Goal: Book appointment/travel/reservation

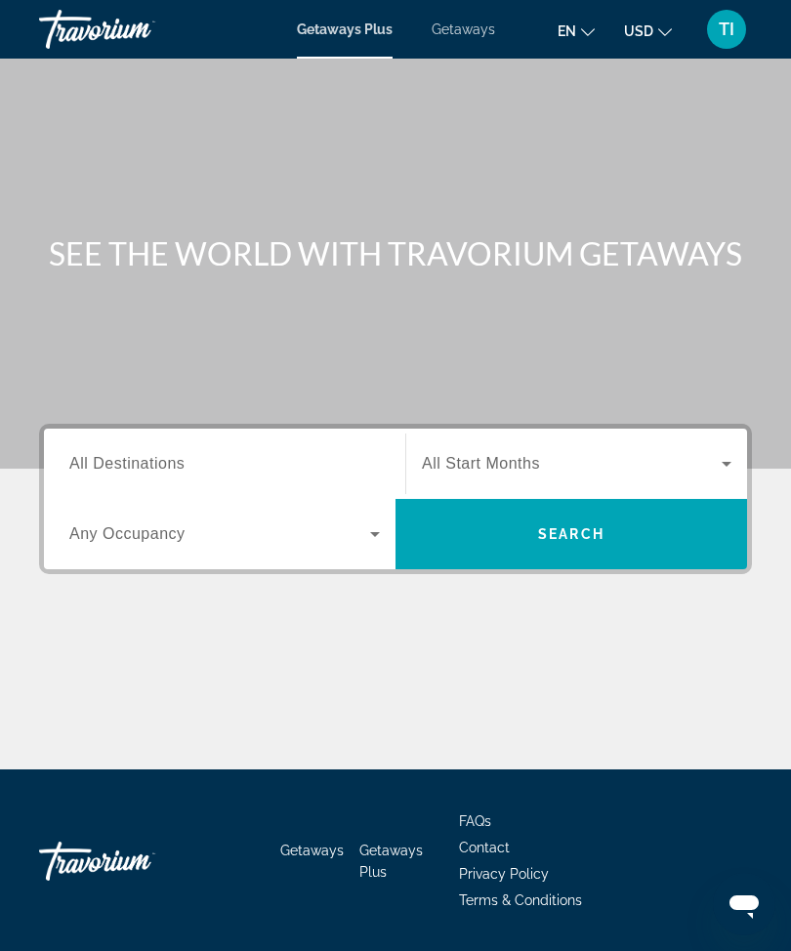
click at [434, 464] on span "All Start Months" at bounding box center [481, 463] width 118 height 17
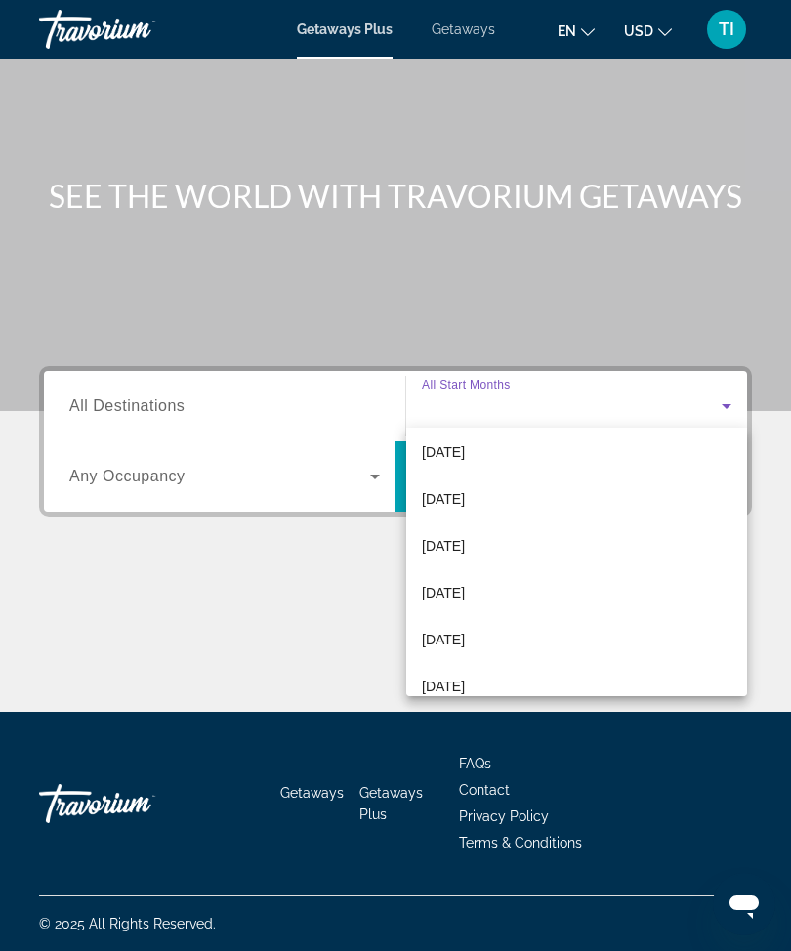
scroll to position [145, 0]
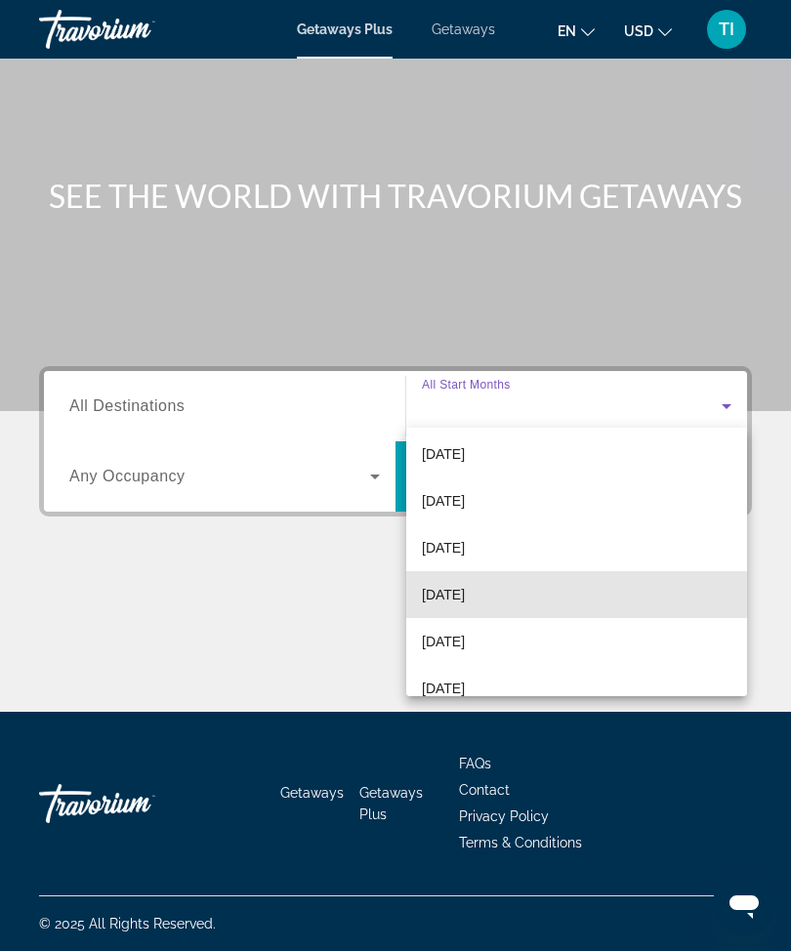
click at [436, 583] on span "[DATE]" at bounding box center [443, 594] width 43 height 23
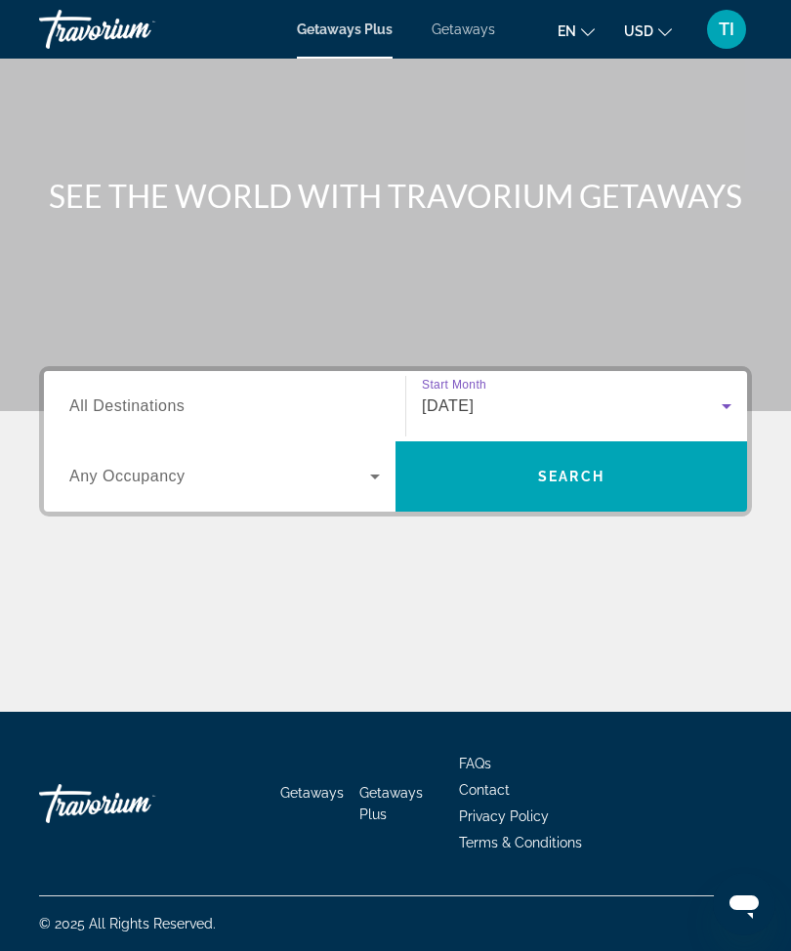
click at [89, 395] on input "Destination All Destinations" at bounding box center [224, 406] width 311 height 23
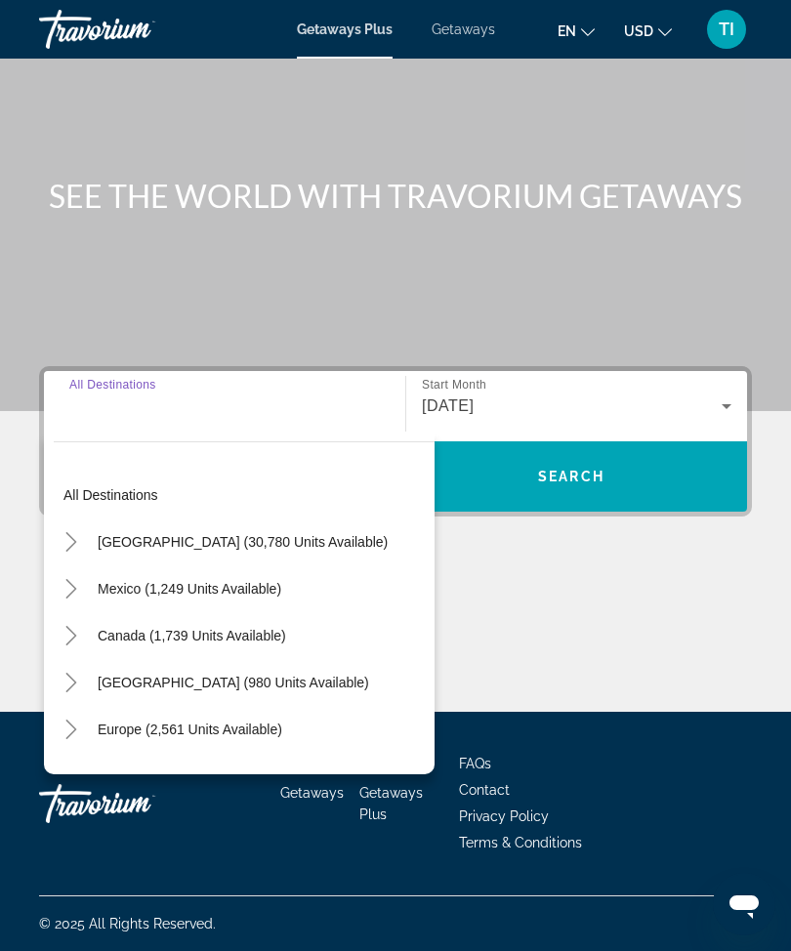
click at [78, 519] on span "Toggle United States (30,780 units available)" at bounding box center [71, 542] width 47 height 47
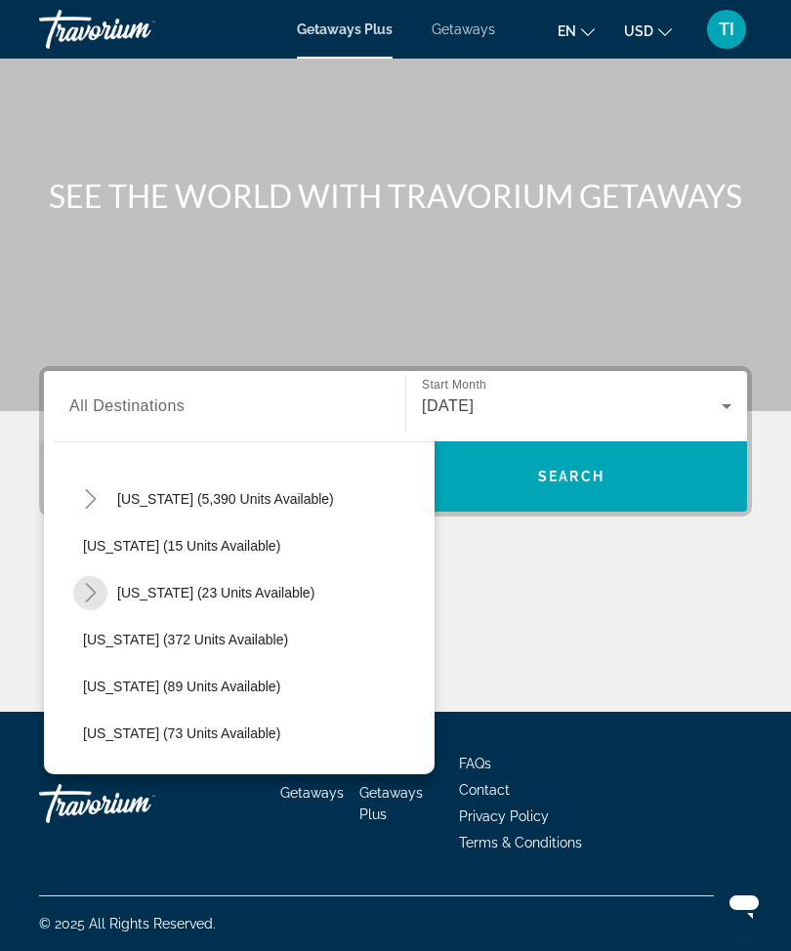
scroll to position [267, 0]
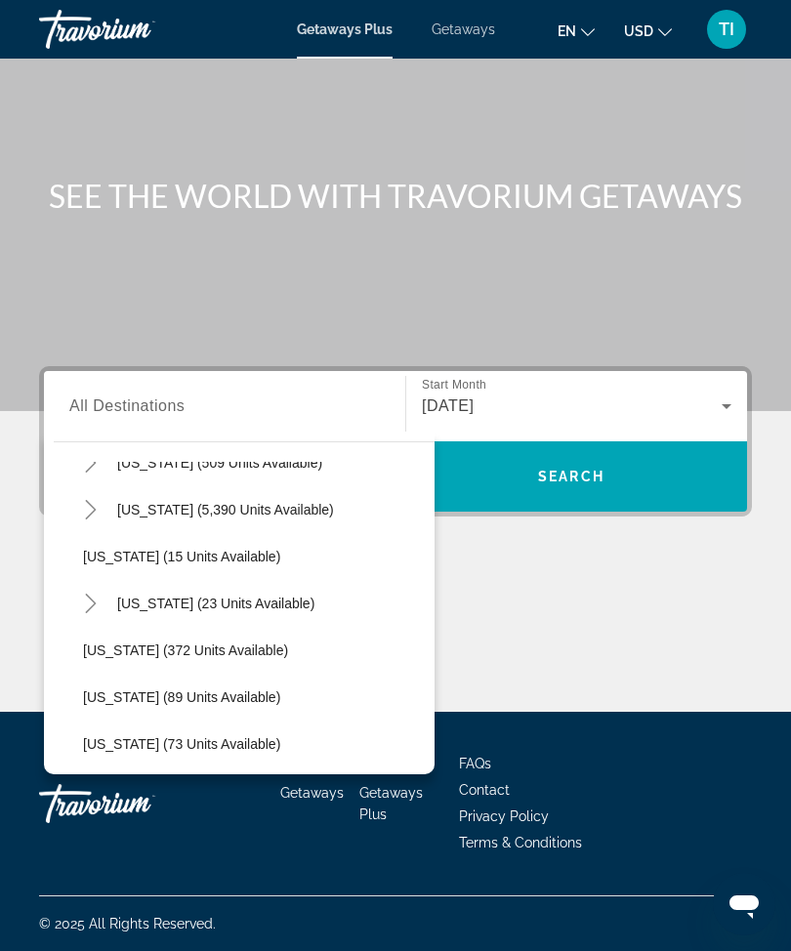
click at [92, 512] on icon "Toggle Florida (5,390 units available)" at bounding box center [91, 510] width 20 height 20
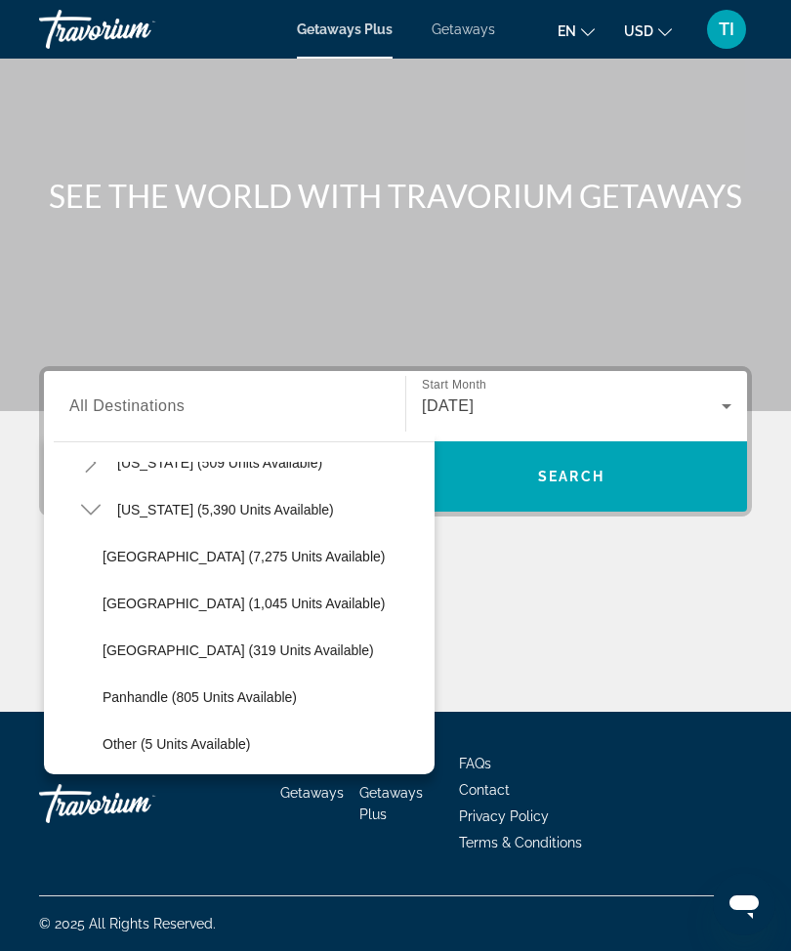
click at [114, 549] on span "[GEOGRAPHIC_DATA] (7,275 units available)" at bounding box center [244, 557] width 282 height 16
type input "**********"
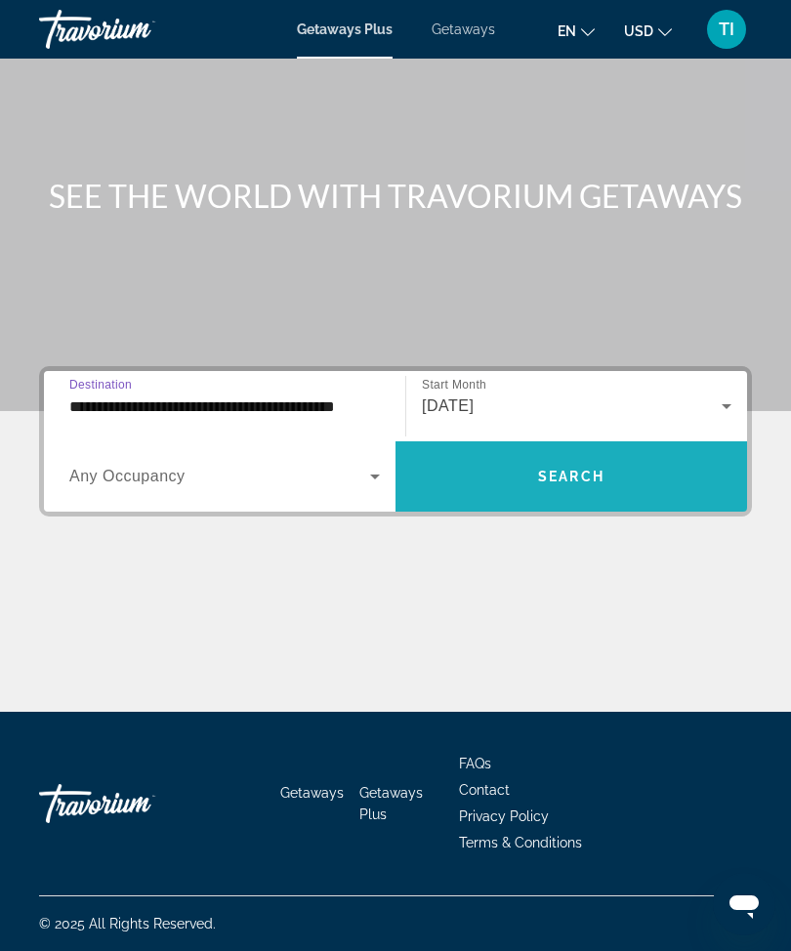
click at [520, 497] on span "Search widget" at bounding box center [571, 476] width 352 height 70
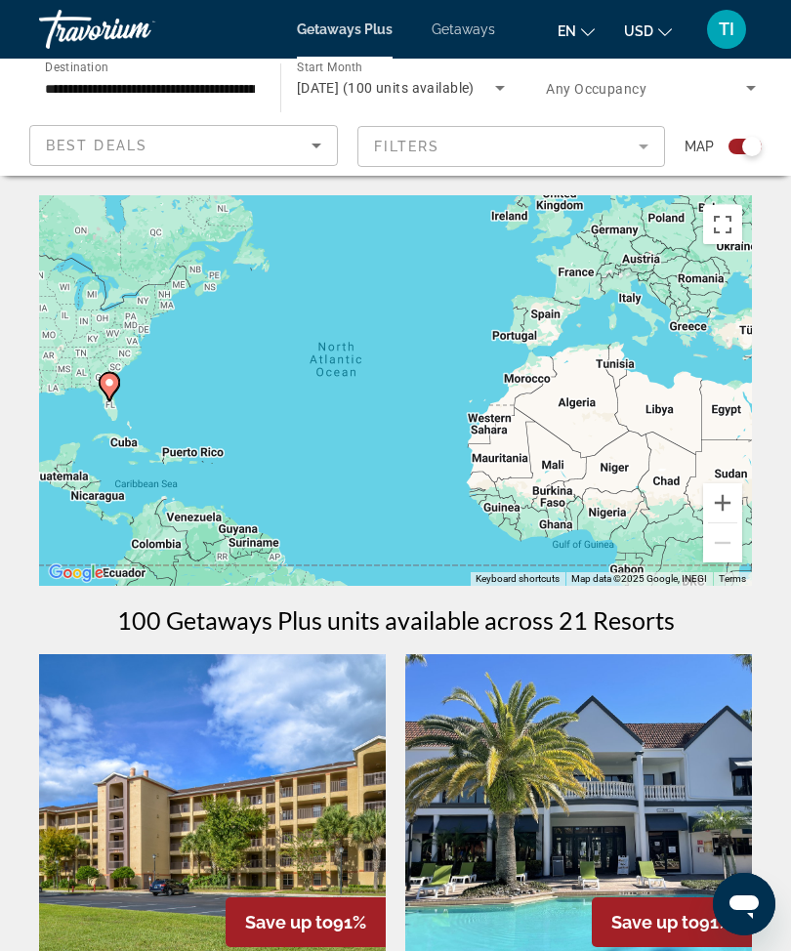
click at [476, 32] on span "Getaways" at bounding box center [463, 29] width 63 height 16
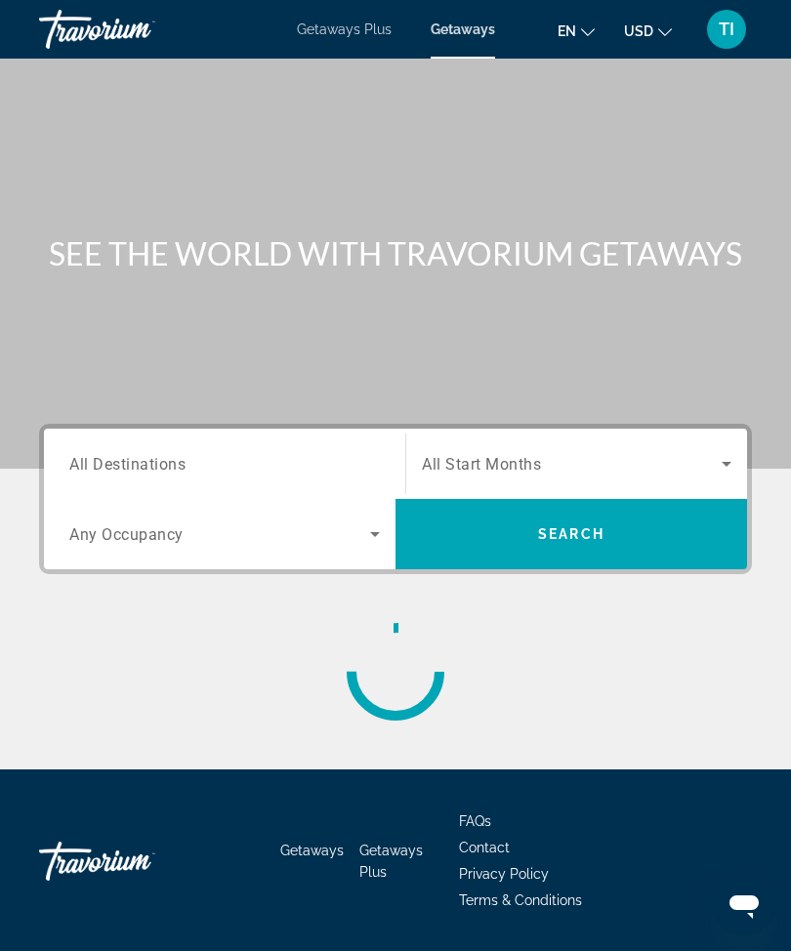
click at [554, 444] on div "Search widget" at bounding box center [577, 463] width 310 height 55
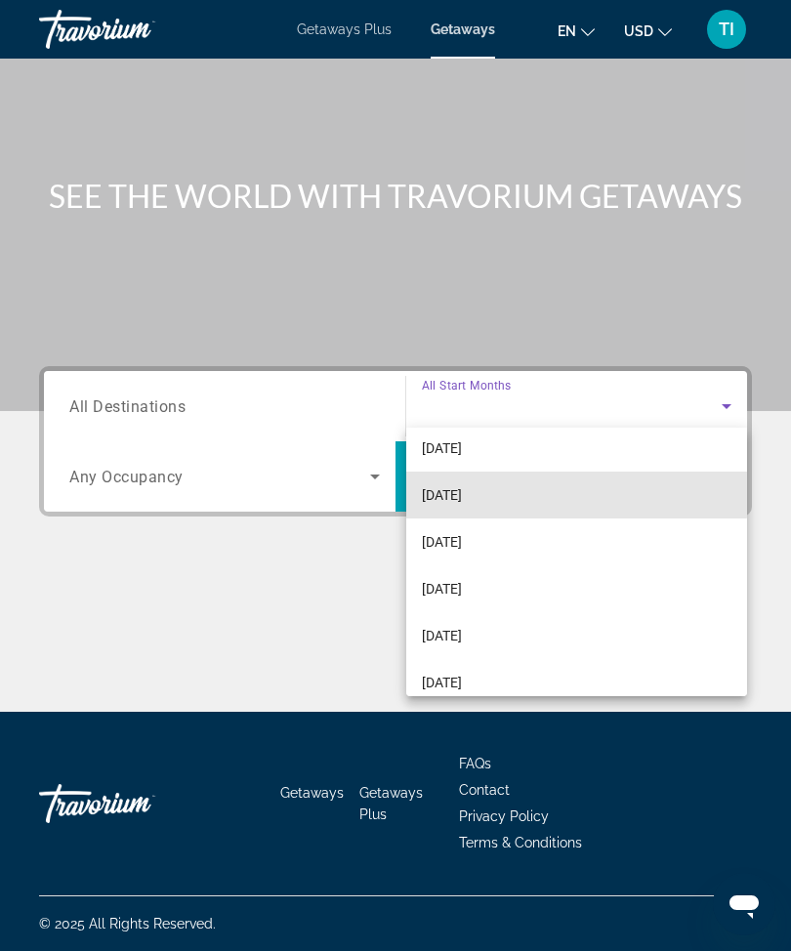
scroll to position [105, 0]
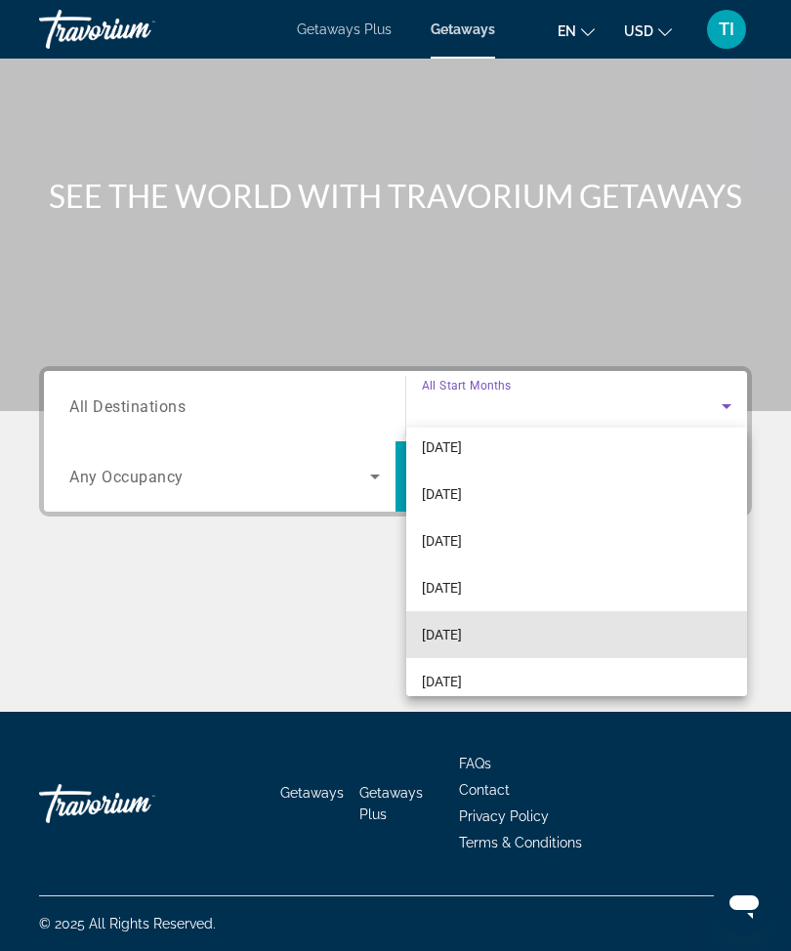
click at [512, 627] on mat-option "[DATE]" at bounding box center [576, 634] width 341 height 47
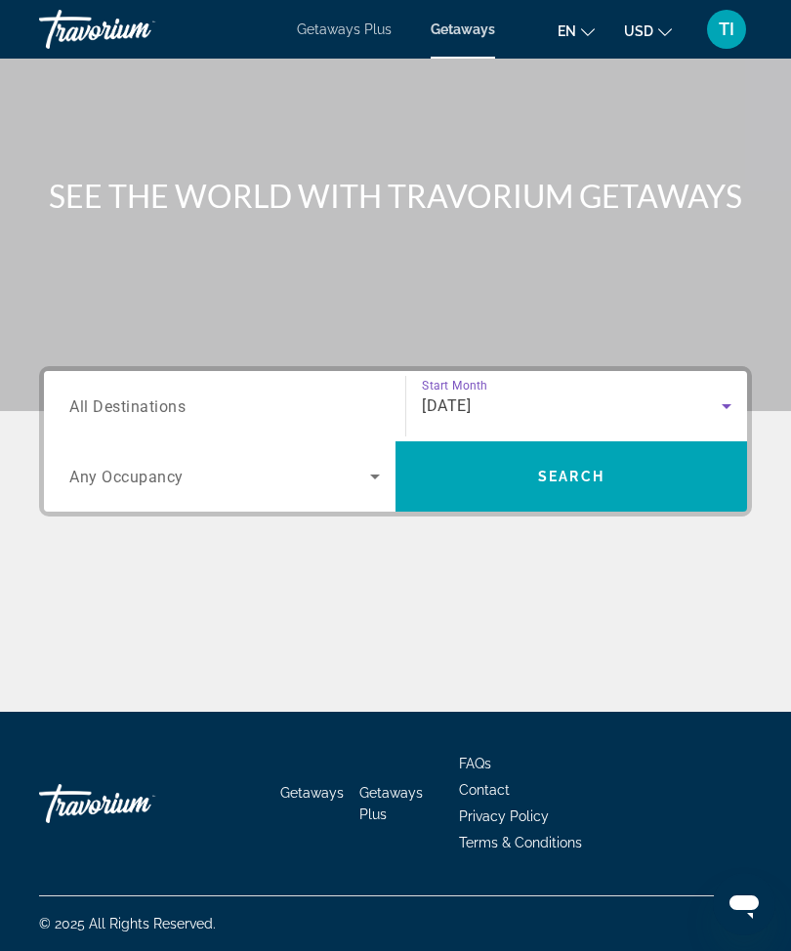
click at [301, 399] on input "Destination All Destinations" at bounding box center [224, 406] width 311 height 23
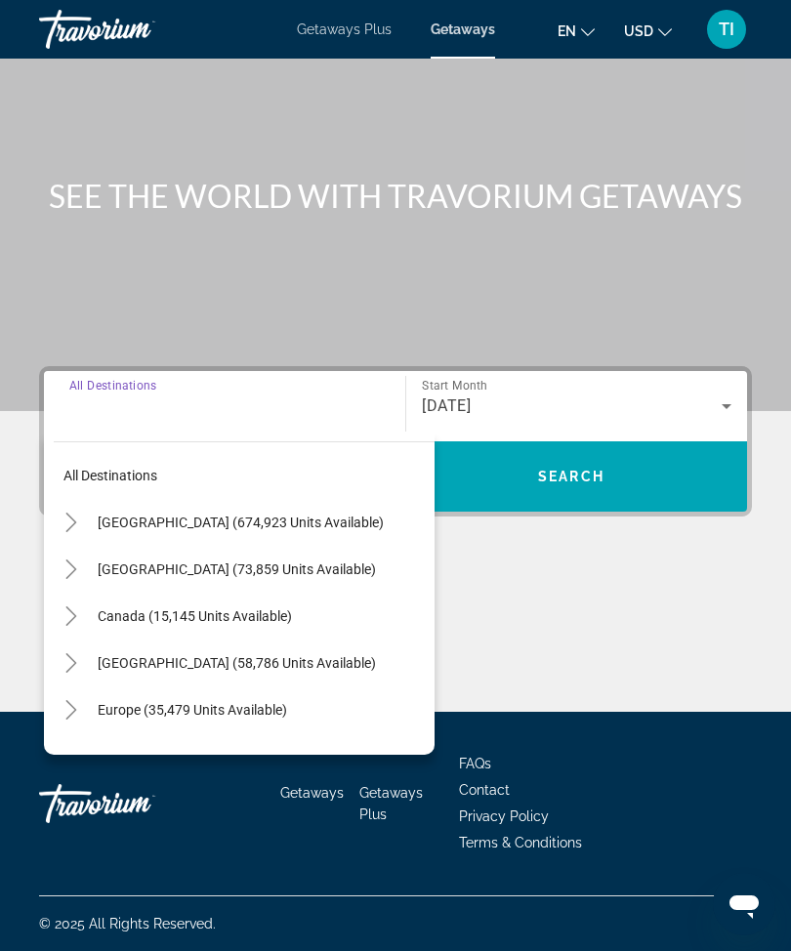
click at [72, 506] on mat-icon "Toggle United States (674,923 units available)" at bounding box center [71, 523] width 34 height 34
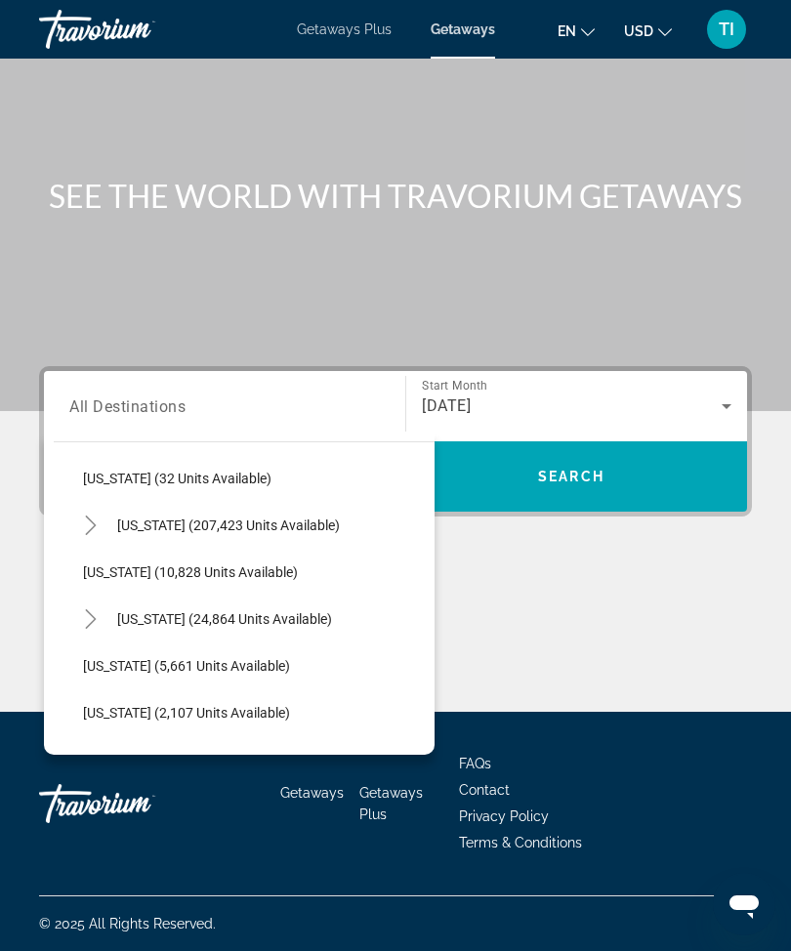
scroll to position [327, 0]
click at [81, 514] on icon "Toggle Florida (207,423 units available)" at bounding box center [91, 524] width 20 height 20
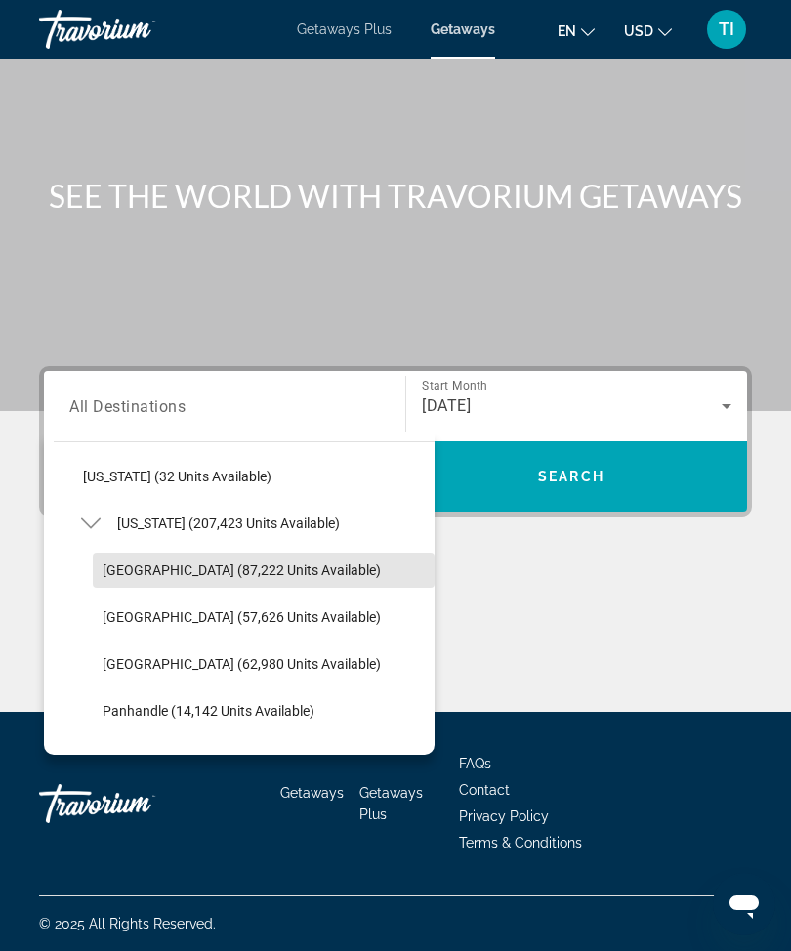
click at [317, 562] on span "Orlando & Disney Area (87,222 units available)" at bounding box center [242, 570] width 278 height 16
type input "**********"
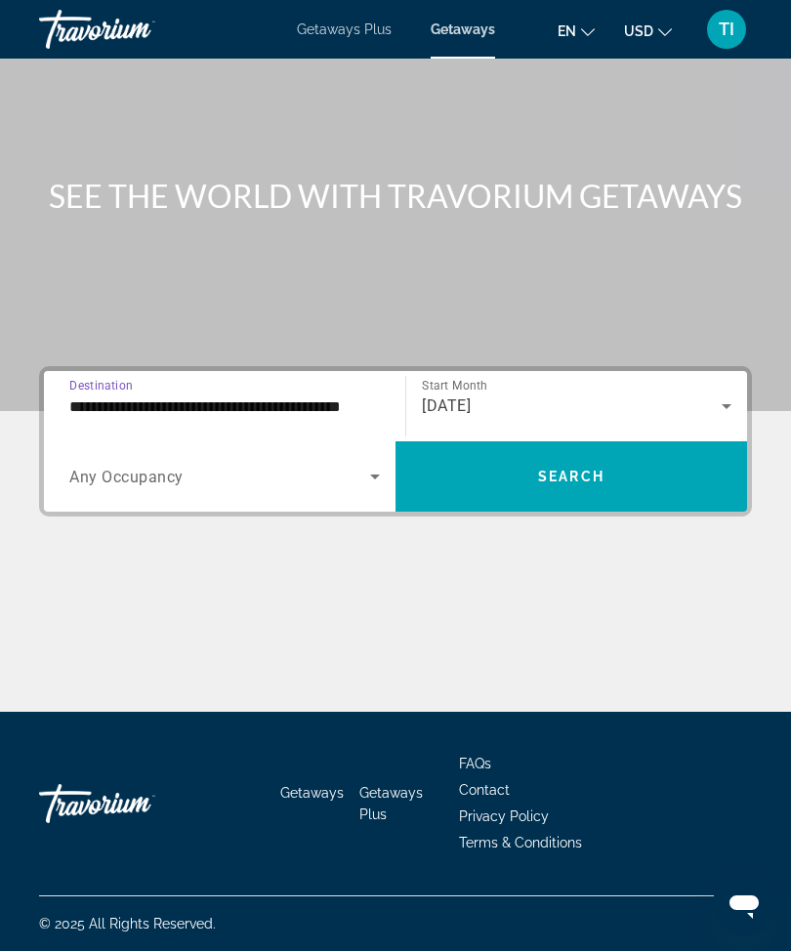
click at [698, 479] on span "Search widget" at bounding box center [571, 476] width 352 height 47
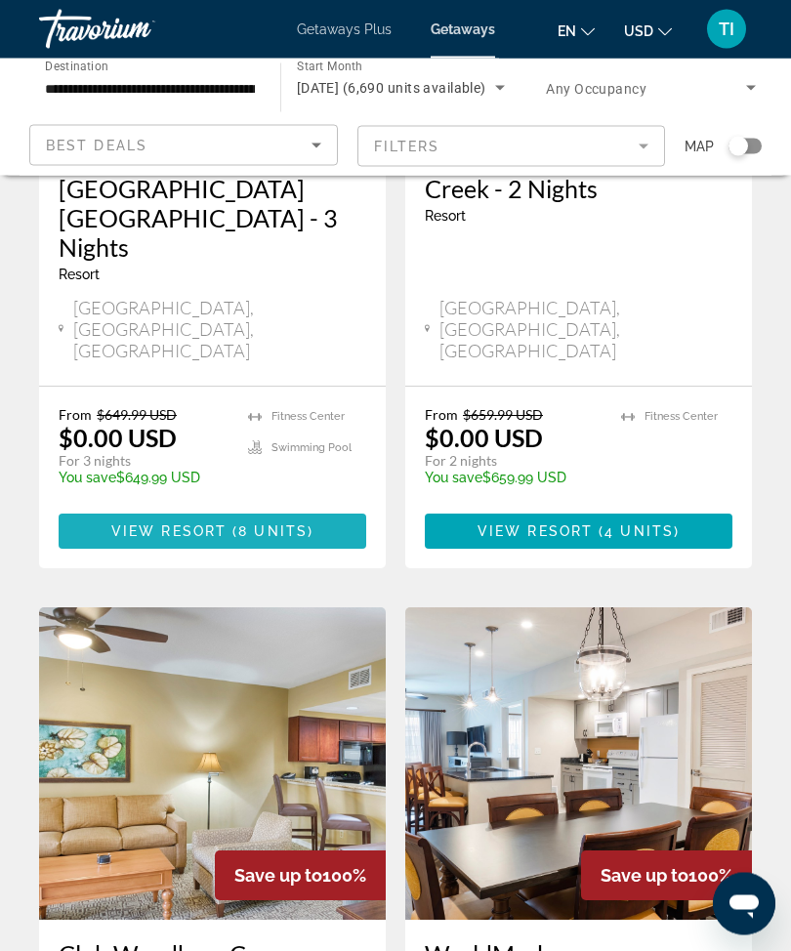
click at [271, 509] on span "Main content" at bounding box center [213, 532] width 308 height 47
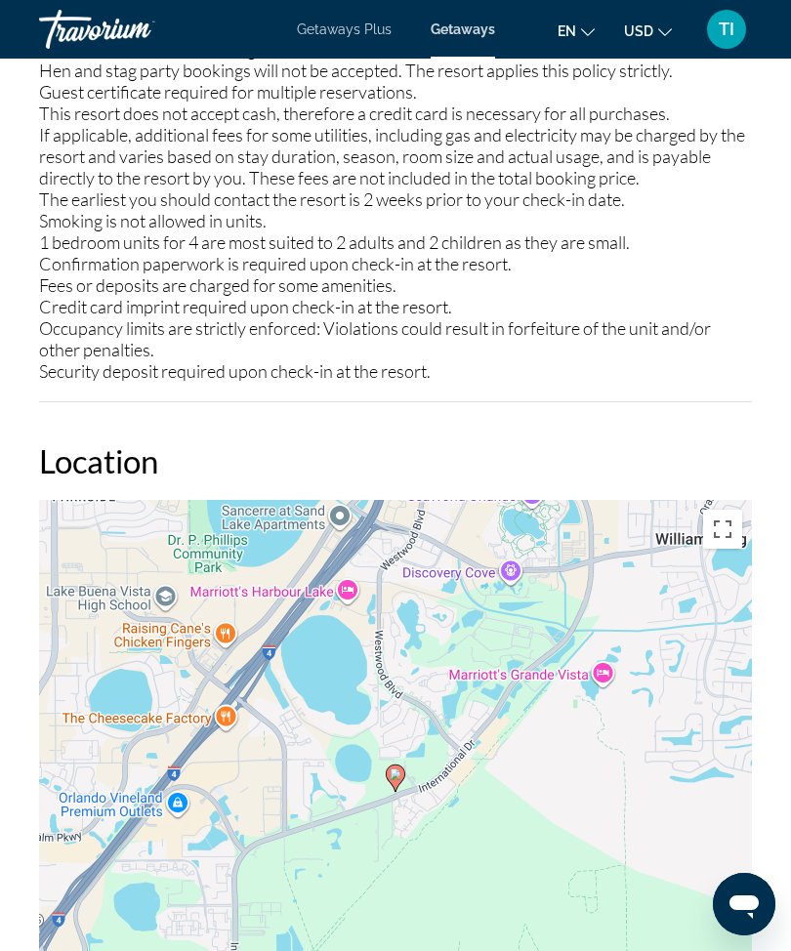
scroll to position [64, 0]
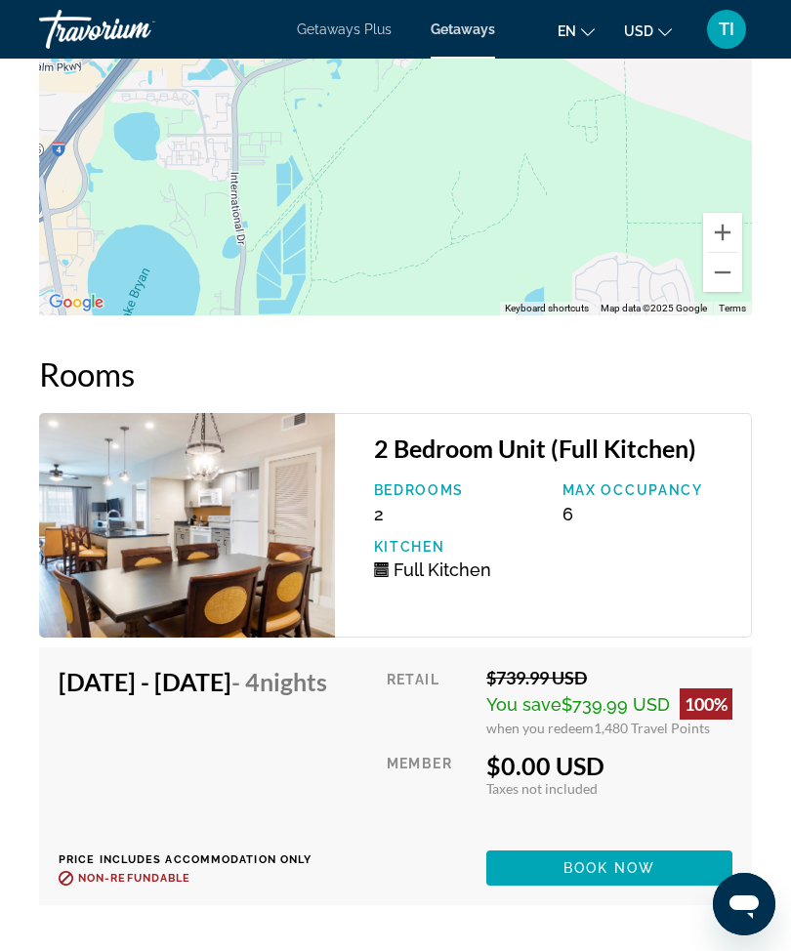
scroll to position [4406, 0]
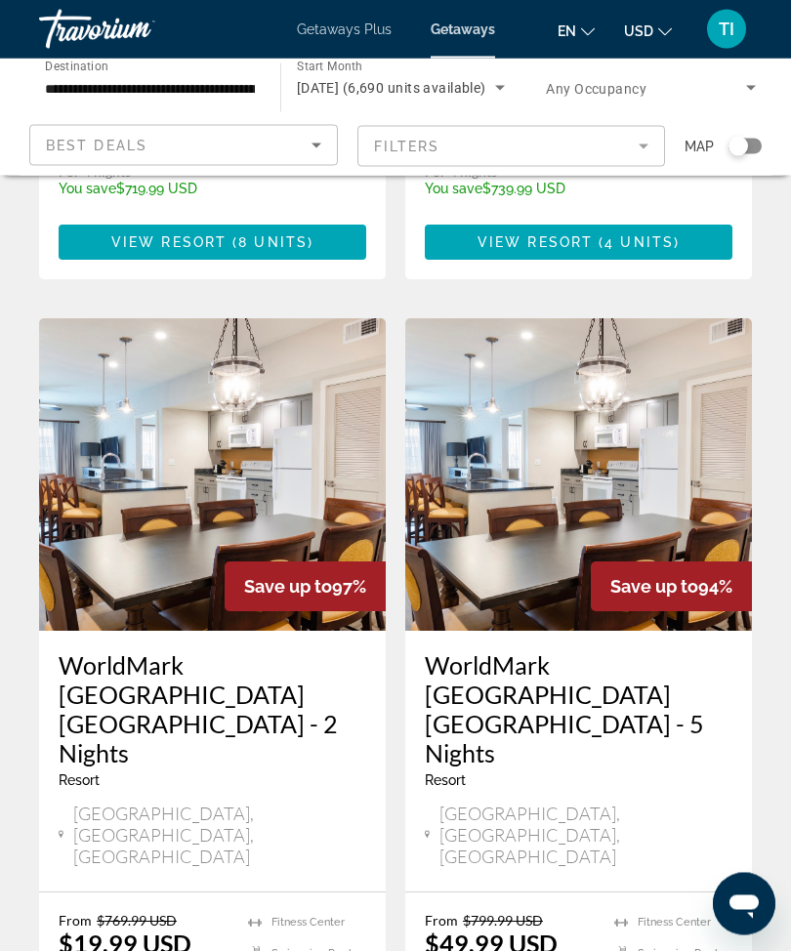
scroll to position [1516, 0]
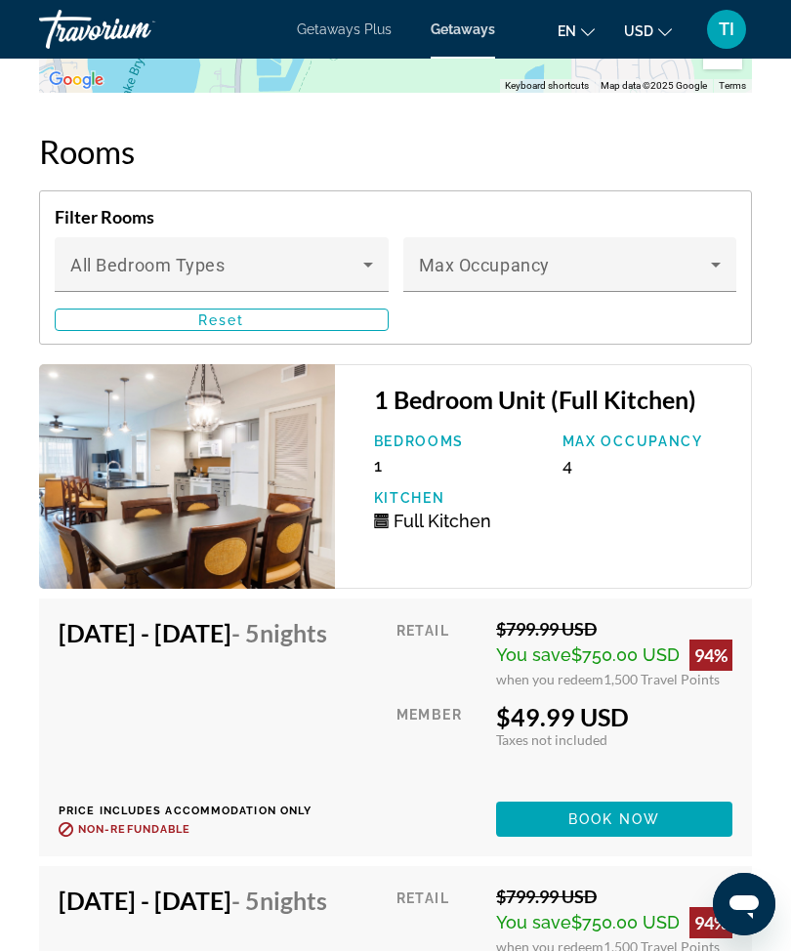
scroll to position [4408, 0]
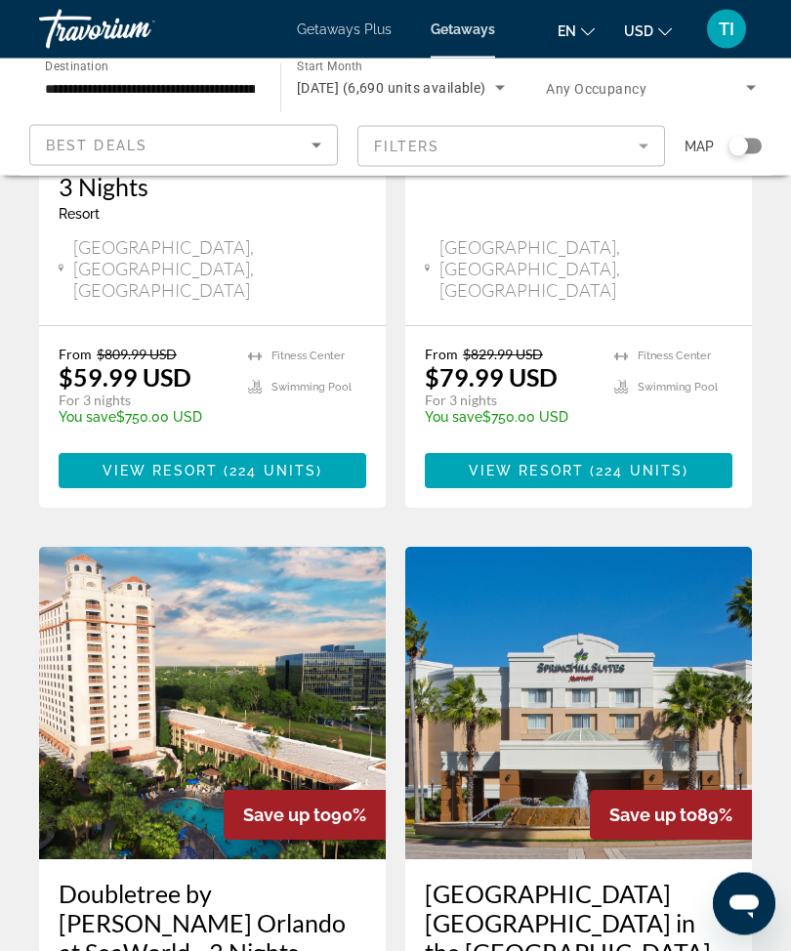
scroll to position [2877, 0]
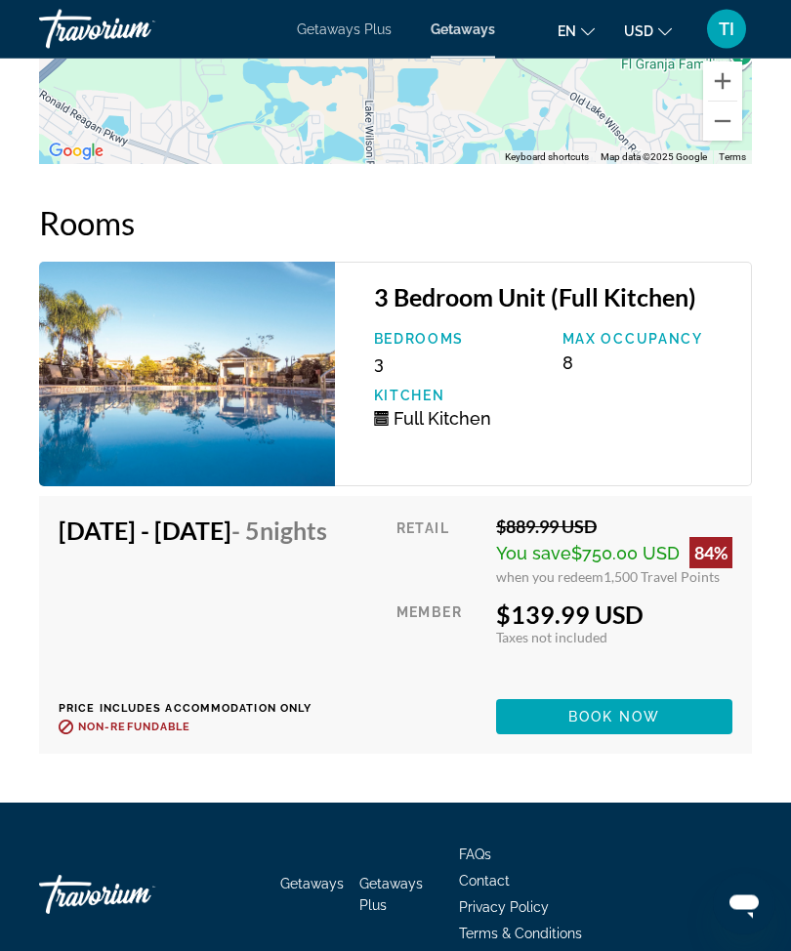
scroll to position [4109, 0]
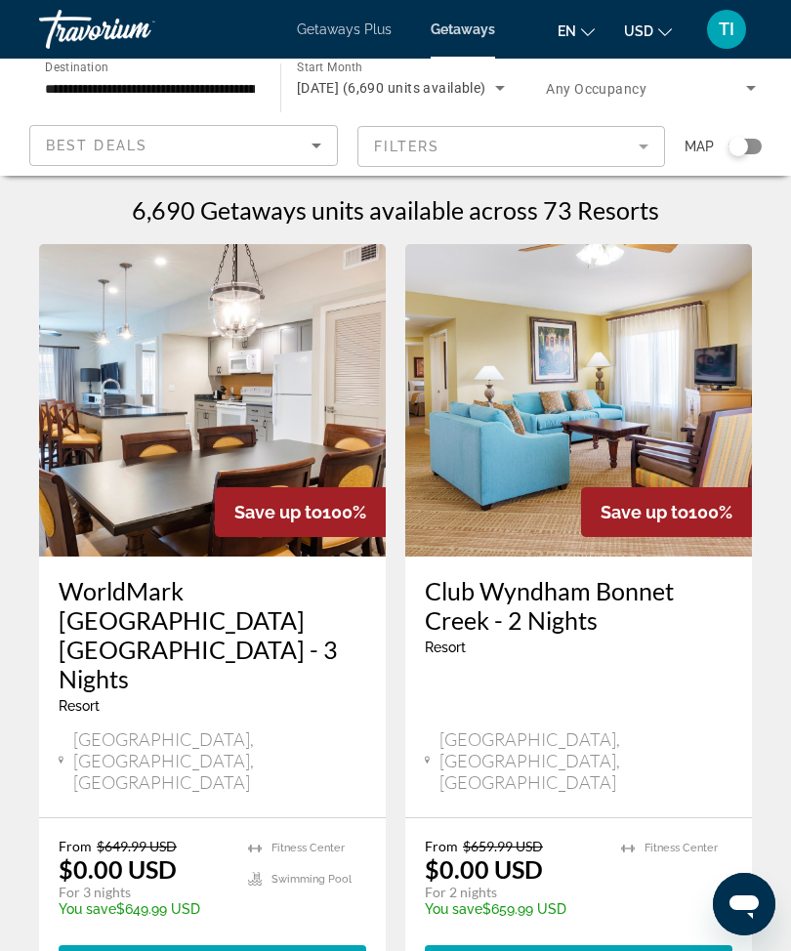
click at [104, 487] on img "Main content" at bounding box center [212, 400] width 347 height 312
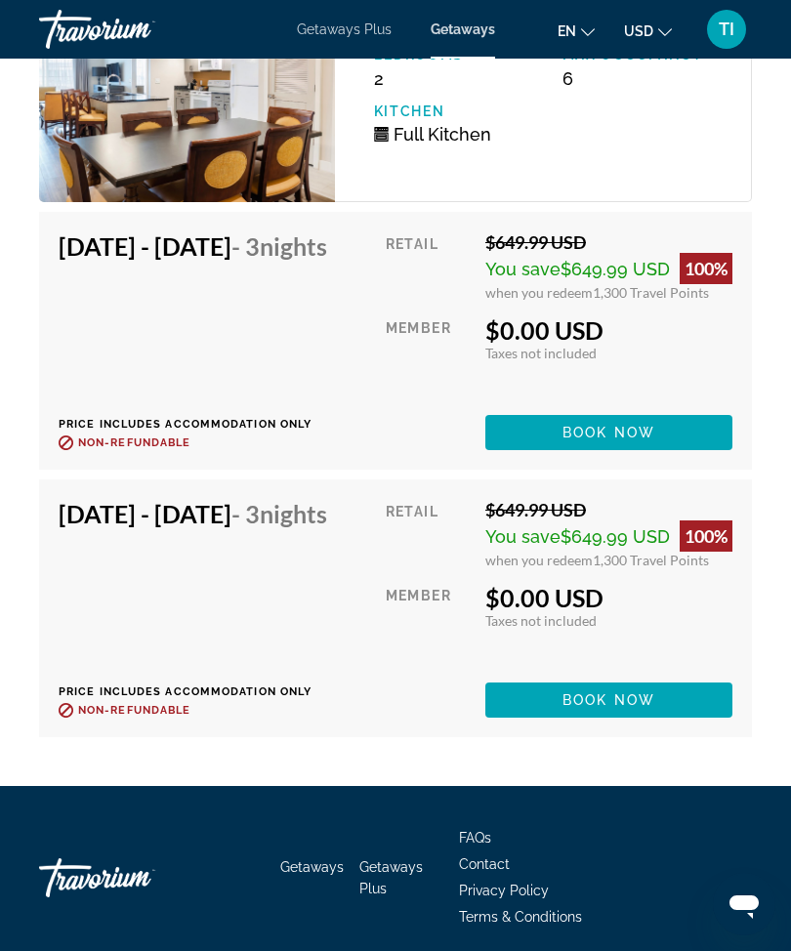
scroll to position [4700, 0]
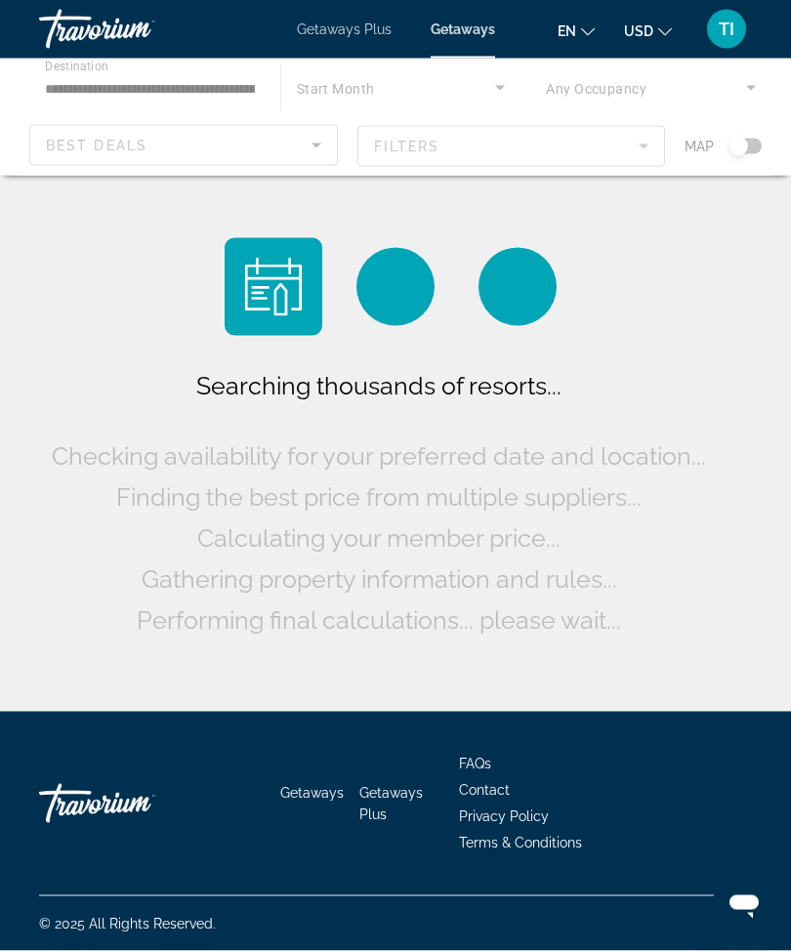
scroll to position [64, 0]
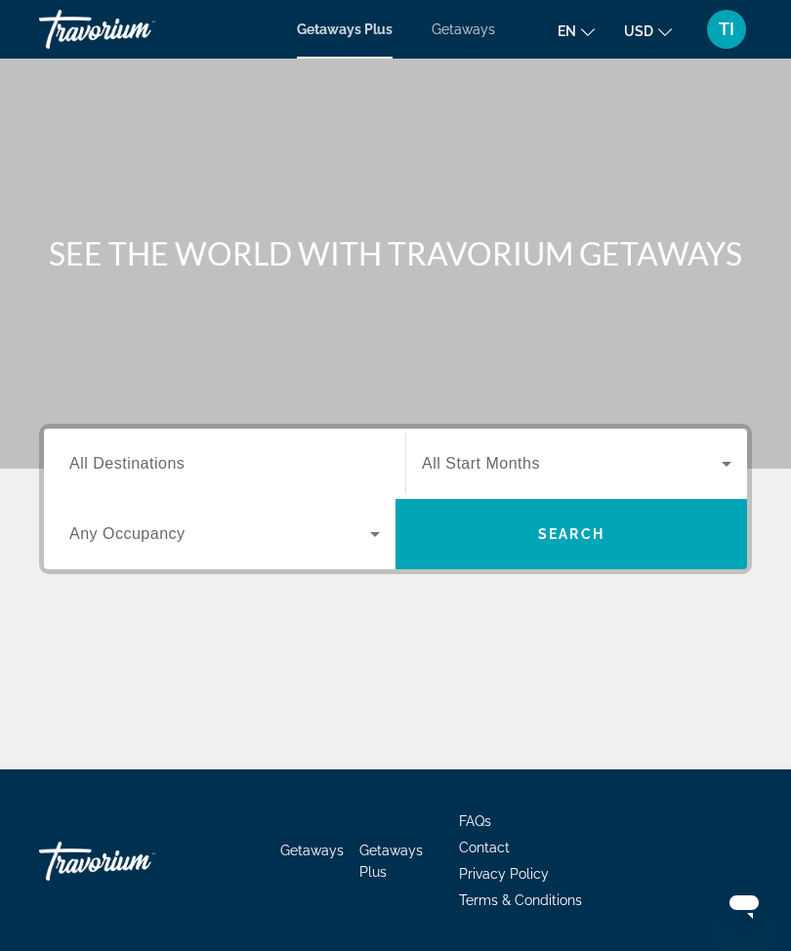
click at [104, 461] on span "All Destinations" at bounding box center [126, 463] width 115 height 17
click at [104, 461] on input "Destination All Destinations" at bounding box center [224, 464] width 311 height 23
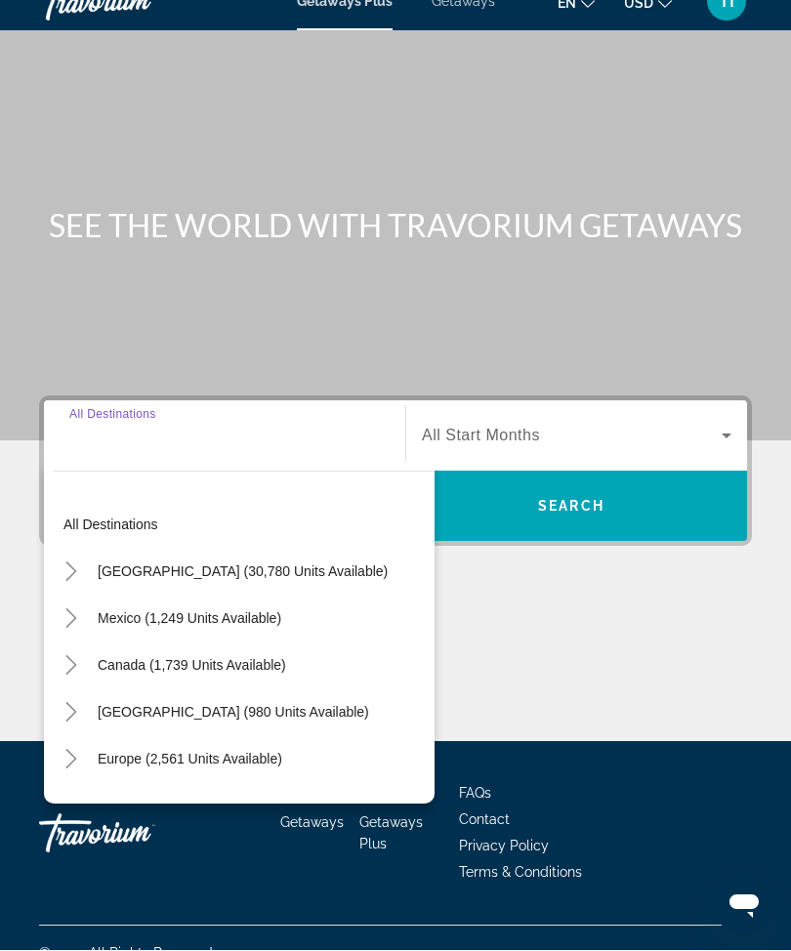
scroll to position [64, 0]
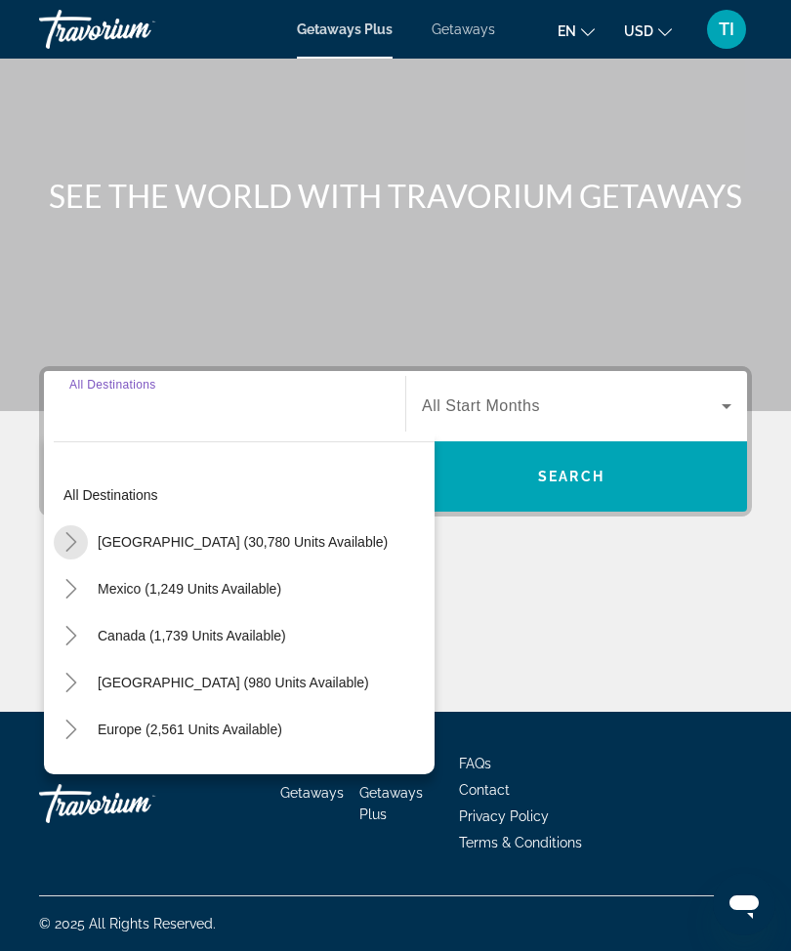
click at [76, 525] on mat-icon "Toggle United States (30,780 units available)" at bounding box center [71, 542] width 34 height 34
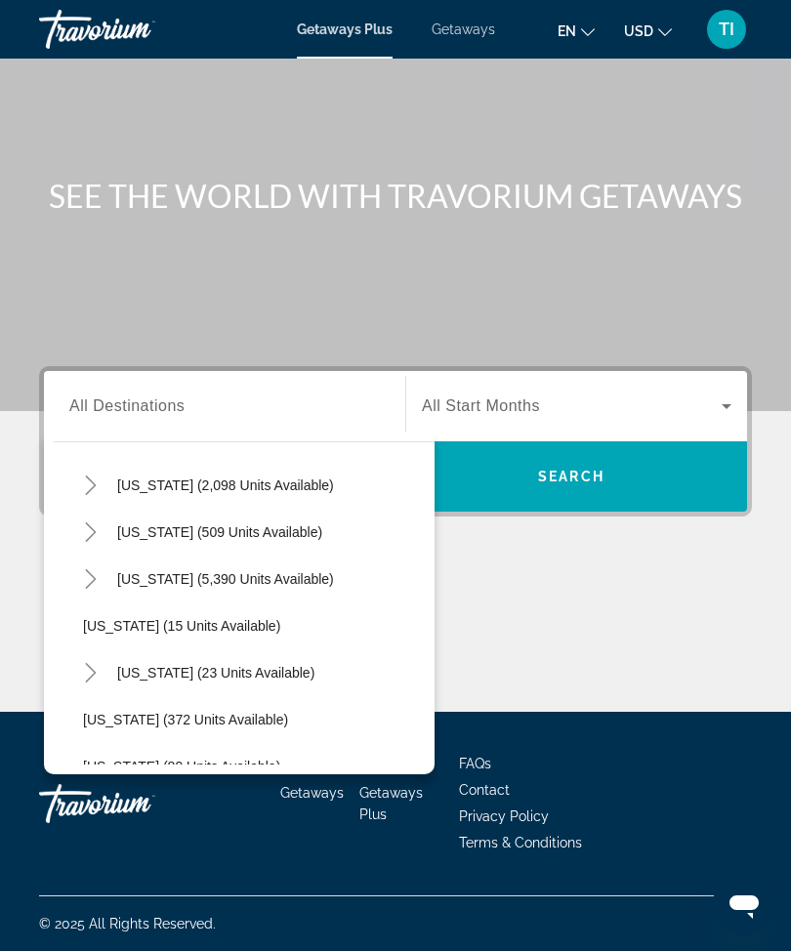
scroll to position [223, 0]
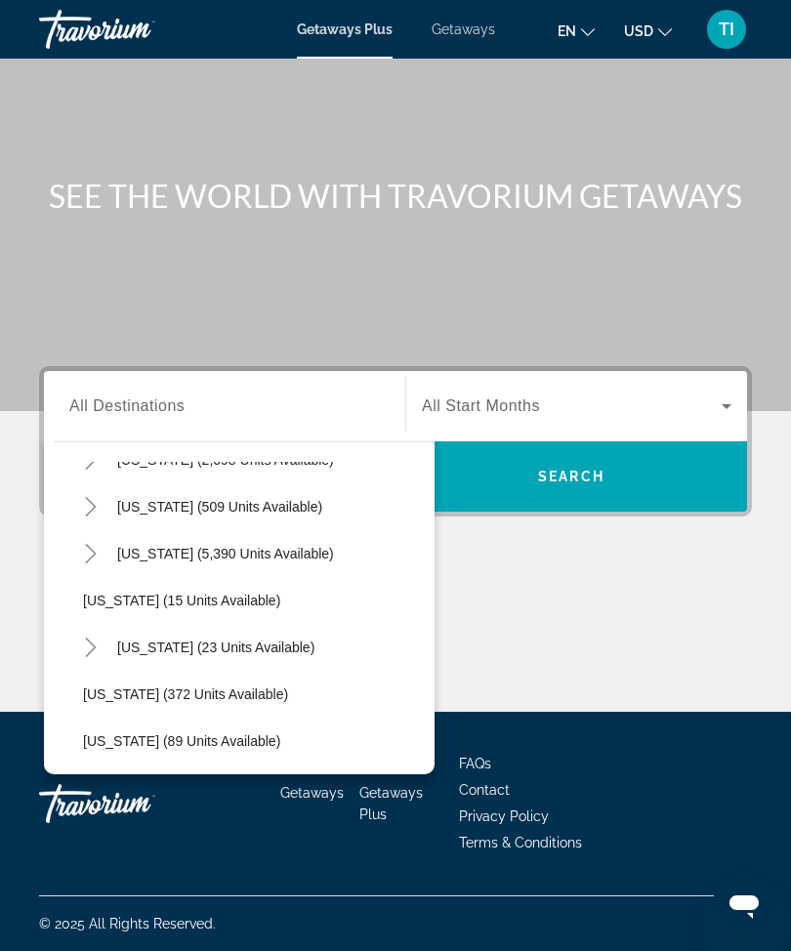
click at [91, 537] on mat-icon "Toggle Florida (5,390 units available)" at bounding box center [90, 554] width 34 height 34
click at [150, 582] on span "Search widget" at bounding box center [264, 600] width 342 height 47
type input "**********"
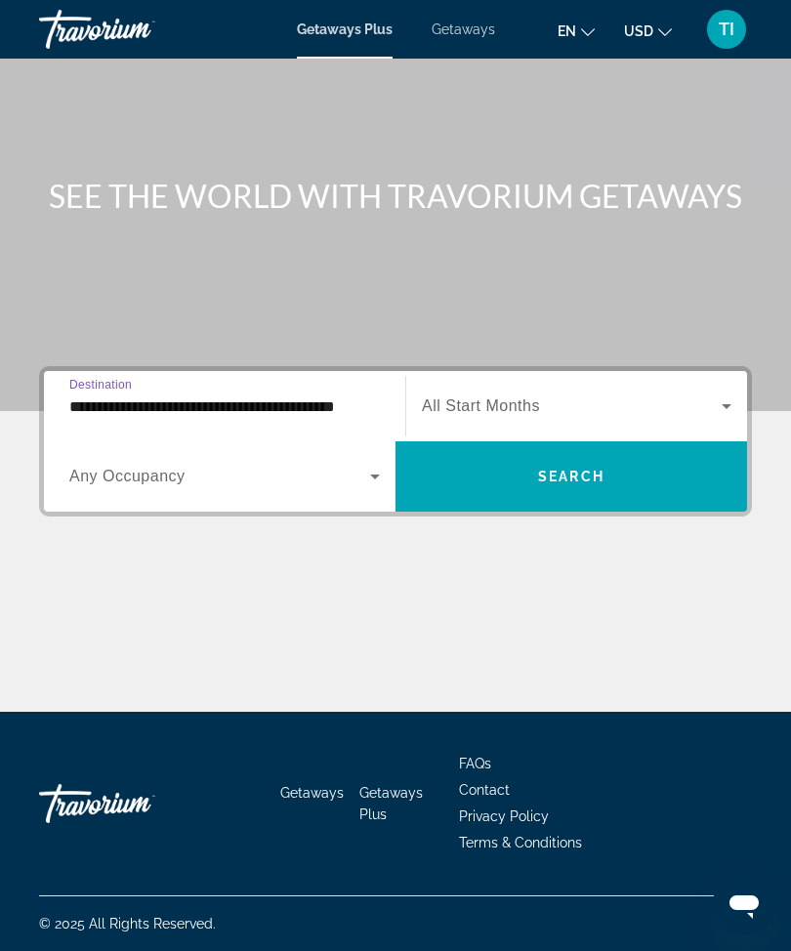
click at [460, 384] on div "Search widget" at bounding box center [577, 406] width 310 height 55
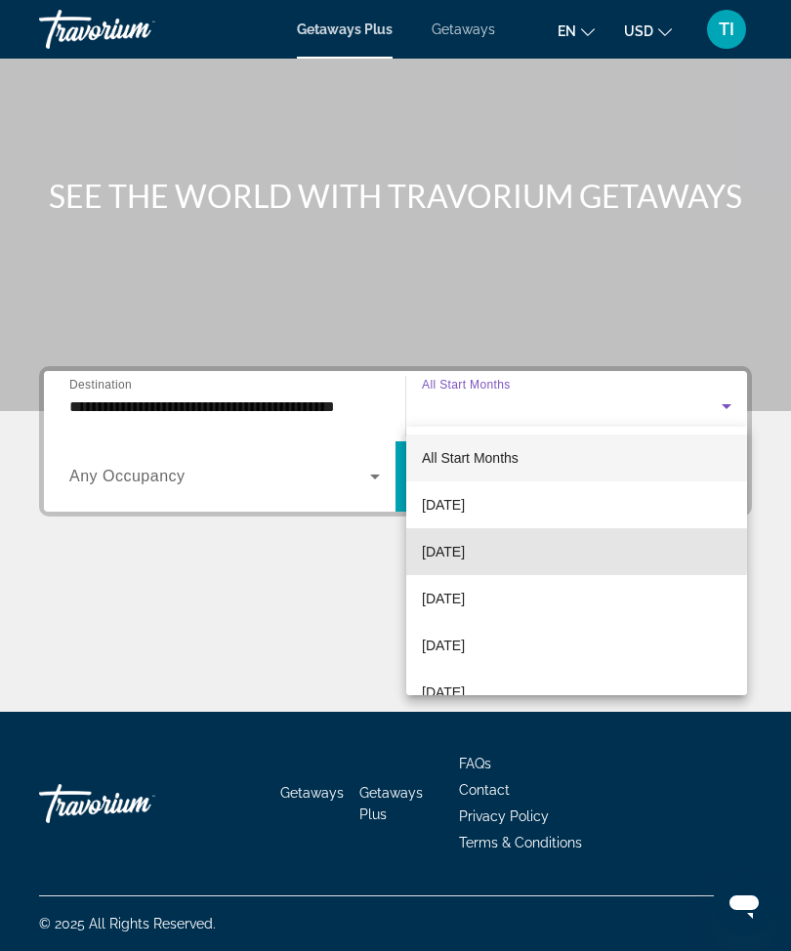
click at [447, 546] on span "[DATE]" at bounding box center [443, 551] width 43 height 23
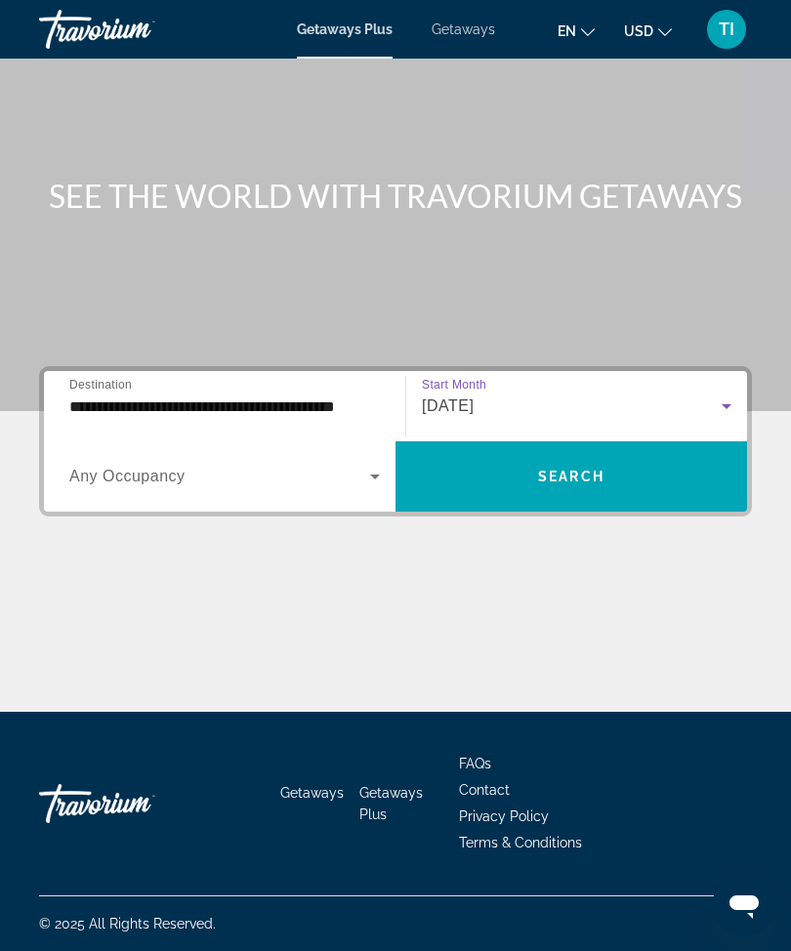
click at [482, 462] on span "Search widget" at bounding box center [571, 476] width 352 height 47
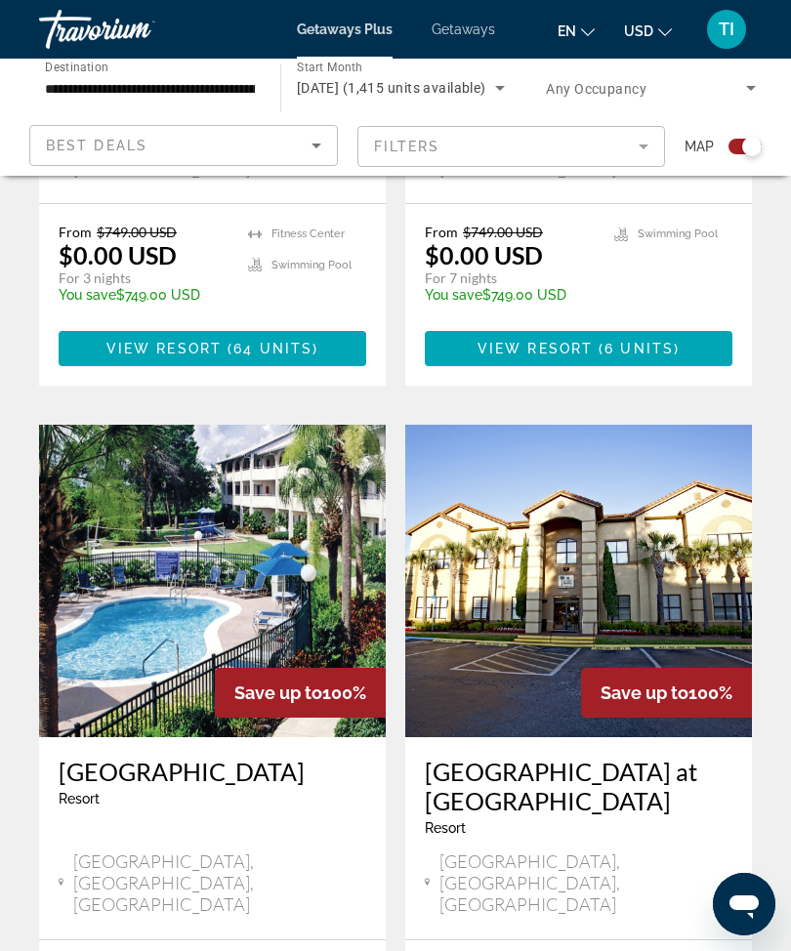
scroll to position [999, 0]
